Goal: Information Seeking & Learning: Learn about a topic

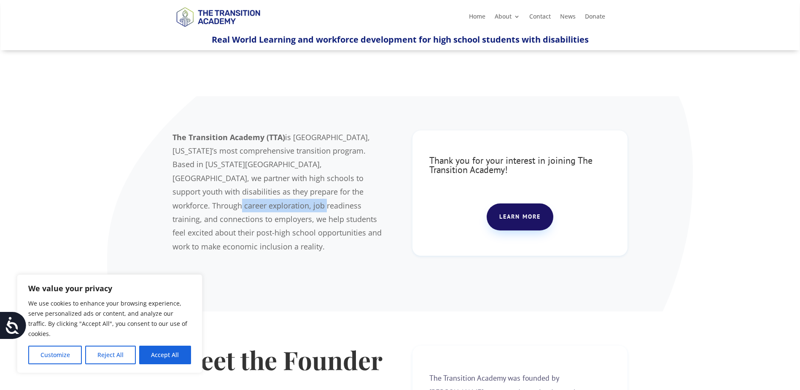
drag, startPoint x: 291, startPoint y: 194, endPoint x: 381, endPoint y: 191, distance: 89.8
click at [381, 191] on p "The Transition Academy (TTA) is Jackson County, Missouri’s most comprehensive t…" at bounding box center [279, 191] width 215 height 123
click at [382, 191] on p "The Transition Academy (TTA) is Jackson County, Missouri’s most comprehensive t…" at bounding box center [279, 191] width 215 height 123
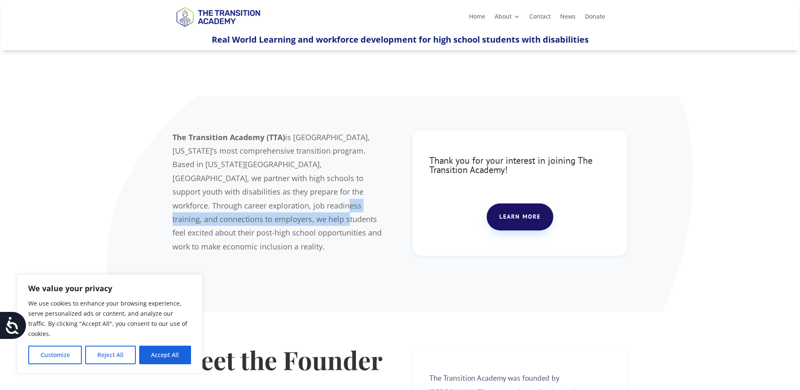
drag, startPoint x: 204, startPoint y: 207, endPoint x: 385, endPoint y: 203, distance: 180.5
click at [382, 203] on span "is Jackson County, Missouri’s most comprehensive transition program. Based in K…" at bounding box center [276, 191] width 209 height 119
drag, startPoint x: 385, startPoint y: 203, endPoint x: 374, endPoint y: 205, distance: 10.3
click at [382, 203] on span "is Jackson County, Missouri’s most comprehensive transition program. Based in K…" at bounding box center [276, 191] width 209 height 119
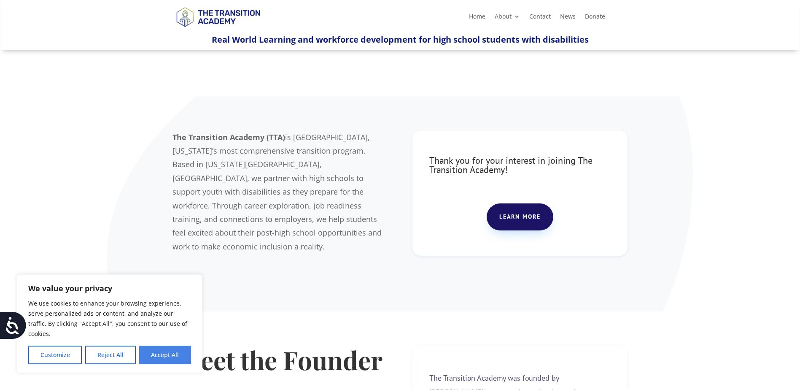
click at [166, 354] on button "Accept All" at bounding box center [165, 354] width 52 height 19
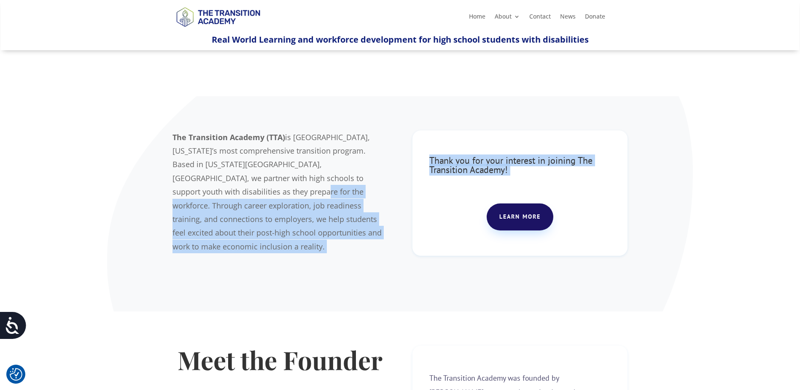
drag, startPoint x: 192, startPoint y: 191, endPoint x: 403, endPoint y: 191, distance: 210.8
click at [403, 191] on div "The Transition Academy (TTA) is Jackson County, Missouri’s most comprehensive t…" at bounding box center [399, 204] width 455 height 170
click at [197, 201] on span "is Jackson County, Missouri’s most comprehensive transition program. Based in K…" at bounding box center [276, 191] width 209 height 119
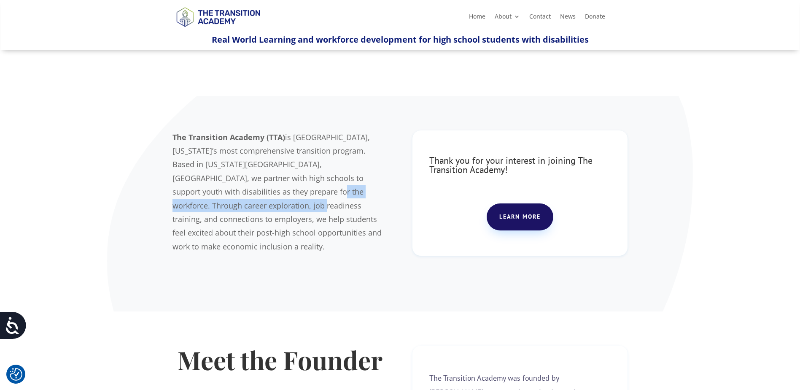
drag, startPoint x: 218, startPoint y: 193, endPoint x: 392, endPoint y: 191, distance: 173.7
click at [392, 191] on div "The Transition Academy (TTA) is Jackson County, Missouri’s most comprehensive t…" at bounding box center [399, 204] width 455 height 170
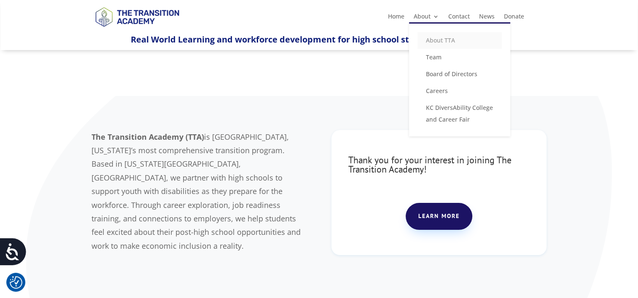
click at [438, 41] on link "About TTA" at bounding box center [459, 40] width 84 height 17
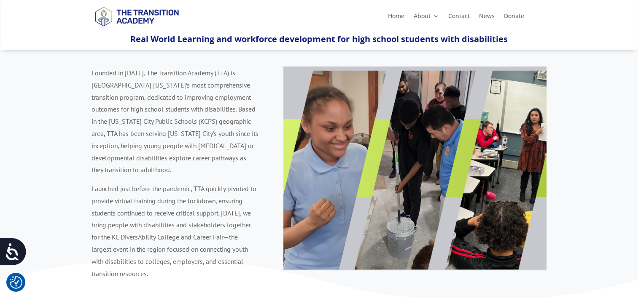
scroll to position [42, 0]
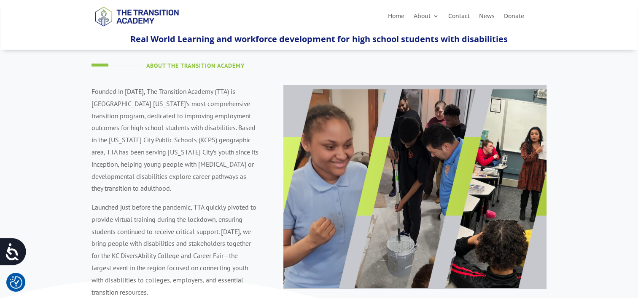
click at [464, 162] on img at bounding box center [414, 187] width 263 height 204
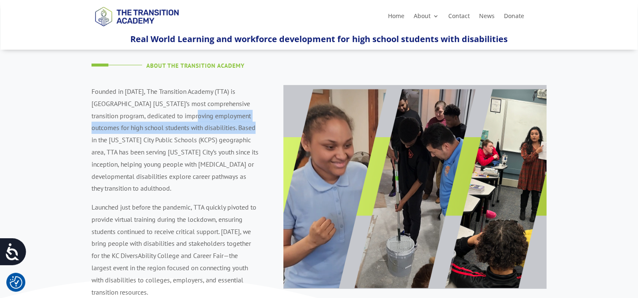
drag, startPoint x: 195, startPoint y: 118, endPoint x: 253, endPoint y: 130, distance: 58.6
click at [253, 130] on p "Founded in [DATE], The Transition Academy (TTA) is [GEOGRAPHIC_DATA] [US_STATE]…" at bounding box center [174, 144] width 167 height 116
click at [252, 132] on p "Founded in [DATE], The Transition Academy (TTA) is [GEOGRAPHIC_DATA] [US_STATE]…" at bounding box center [174, 144] width 167 height 116
click at [216, 134] on p "Founded in [DATE], The Transition Academy (TTA) is [GEOGRAPHIC_DATA] [US_STATE]…" at bounding box center [174, 144] width 167 height 116
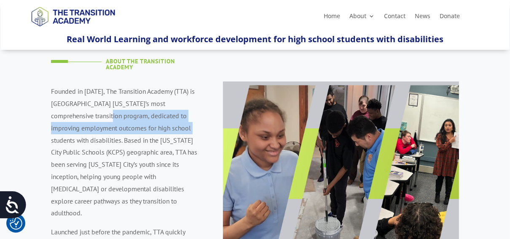
drag, startPoint x: 91, startPoint y: 120, endPoint x: 186, endPoint y: 127, distance: 95.2
click at [186, 127] on p "Founded in [DATE], The Transition Academy (TTA) is [GEOGRAPHIC_DATA] [US_STATE]…" at bounding box center [126, 155] width 150 height 140
drag, startPoint x: 186, startPoint y: 127, endPoint x: 181, endPoint y: 130, distance: 5.1
click at [186, 127] on span "Founded in [DATE], The Transition Academy (TTA) is [GEOGRAPHIC_DATA] [US_STATE]…" at bounding box center [124, 152] width 146 height 130
click at [94, 133] on p "Founded in [DATE], The Transition Academy (TTA) is [GEOGRAPHIC_DATA] [US_STATE]…" at bounding box center [126, 155] width 150 height 140
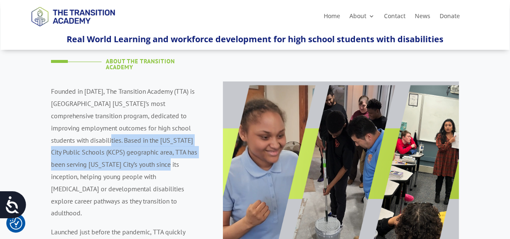
drag, startPoint x: 105, startPoint y: 139, endPoint x: 210, endPoint y: 169, distance: 109.5
click at [210, 169] on div "About The Transition Academy Founded in [DATE], The Transition Academy (TTA) is…" at bounding box center [255, 187] width 408 height 317
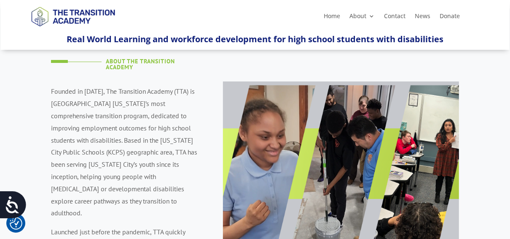
click at [118, 179] on span "Founded in [DATE], The Transition Academy (TTA) is [GEOGRAPHIC_DATA] [US_STATE]…" at bounding box center [124, 152] width 146 height 130
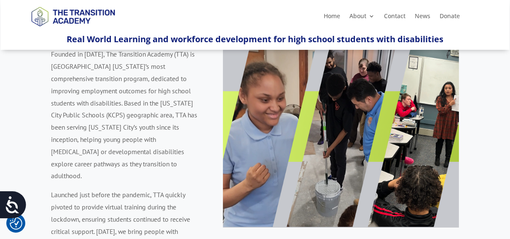
scroll to position [143, 0]
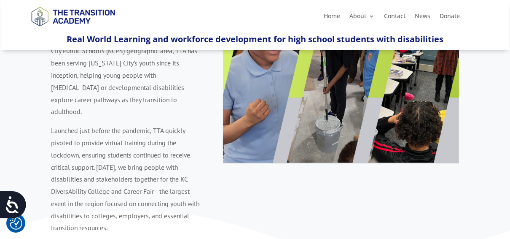
drag, startPoint x: 46, startPoint y: 135, endPoint x: 46, endPoint y: 129, distance: 5.9
click at [46, 135] on div "About The Transition Academy Founded in [DATE], The Transition Academy (TTA) is…" at bounding box center [255, 85] width 510 height 357
click at [46, 129] on div "About The Transition Academy Founded in [DATE], The Transition Academy (TTA) is…" at bounding box center [255, 85] width 510 height 357
drag, startPoint x: 55, startPoint y: 123, endPoint x: 157, endPoint y: 123, distance: 102.0
click at [157, 124] on p "Launched just before the pandemic, TTA quickly pivoted to provide virtual train…" at bounding box center [126, 178] width 150 height 109
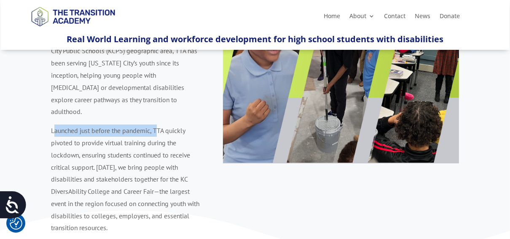
click at [157, 124] on p "Launched just before the pandemic, TTA quickly pivoted to provide virtual train…" at bounding box center [126, 178] width 150 height 109
click at [164, 143] on span "Launched just before the pandemic, TTA quickly pivoted to provide virtual train…" at bounding box center [125, 178] width 148 height 105
drag, startPoint x: 75, startPoint y: 121, endPoint x: 87, endPoint y: 118, distance: 12.6
click at [87, 126] on span "Launched just before the pandemic, TTA quickly pivoted to provide virtual train…" at bounding box center [125, 178] width 148 height 105
drag, startPoint x: 87, startPoint y: 118, endPoint x: 81, endPoint y: 129, distance: 11.9
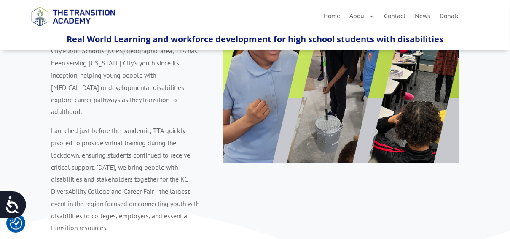
click at [81, 129] on span "Launched just before the pandemic, TTA quickly pivoted to provide virtual train…" at bounding box center [125, 178] width 148 height 105
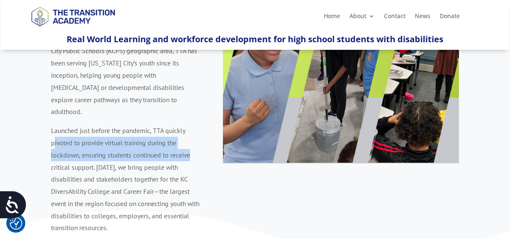
drag, startPoint x: 85, startPoint y: 132, endPoint x: 204, endPoint y: 150, distance: 120.2
click at [204, 150] on div "About The Transition Academy Founded in [DATE], The Transition Academy (TTA) is…" at bounding box center [255, 85] width 408 height 317
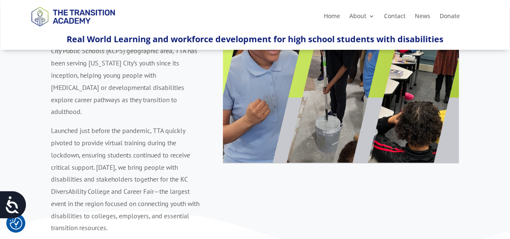
drag, startPoint x: 204, startPoint y: 150, endPoint x: 183, endPoint y: 161, distance: 23.6
click at [183, 161] on p "Launched just before the pandemic, TTA quickly pivoted to provide virtual train…" at bounding box center [126, 178] width 150 height 109
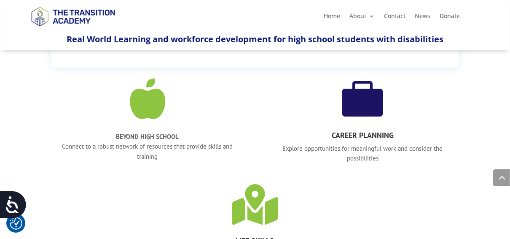
scroll to position [582, 0]
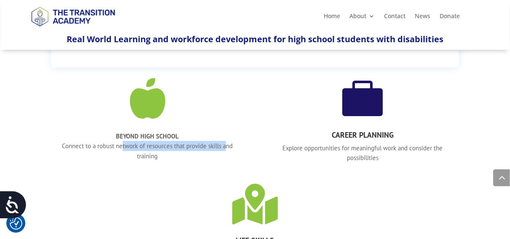
drag, startPoint x: 141, startPoint y: 134, endPoint x: 233, endPoint y: 133, distance: 91.9
click at [233, 133] on p "BEYOND HIGH SCHOOL Connect to a robust network of resources that provide skills…" at bounding box center [147, 146] width 193 height 30
click at [404, 131] on h4 "CAREER PLANNING" at bounding box center [362, 137] width 193 height 12
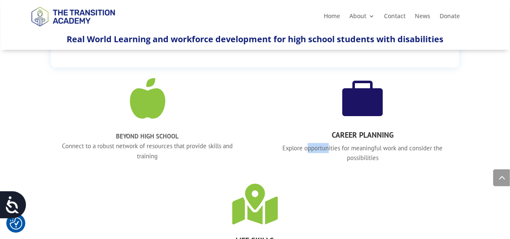
drag, startPoint x: 310, startPoint y: 133, endPoint x: 332, endPoint y: 140, distance: 22.8
click at [332, 143] on p "Explore opportunities for meaningful work and consider the possibilities" at bounding box center [362, 153] width 193 height 20
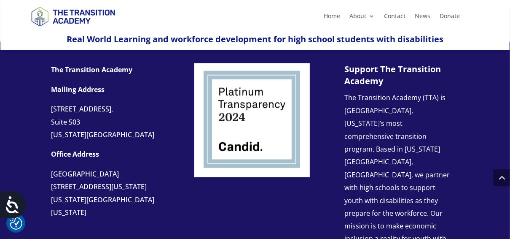
scroll to position [803, 0]
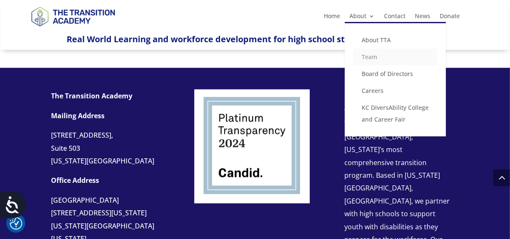
click at [372, 60] on link "Team" at bounding box center [395, 56] width 84 height 17
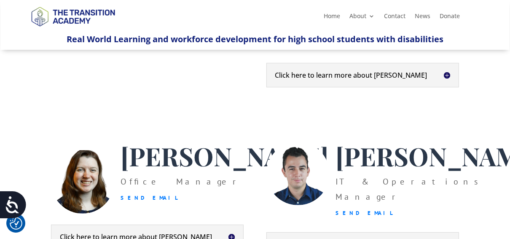
scroll to position [116, 0]
